Goal: Task Accomplishment & Management: Manage account settings

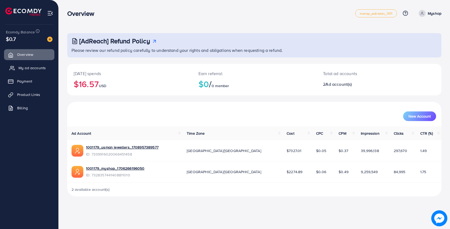
click at [18, 66] on span "My ad accounts" at bounding box center [31, 67] width 27 height 5
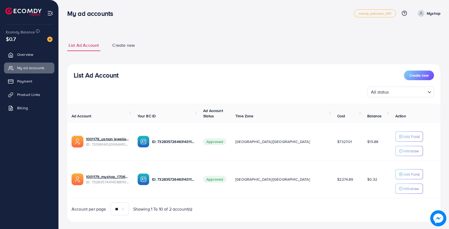
click at [434, 11] on p "Myshop" at bounding box center [433, 13] width 14 height 6
click at [413, 41] on span "Log out" at bounding box center [408, 44] width 14 height 6
